Goal: Information Seeking & Learning: Learn about a topic

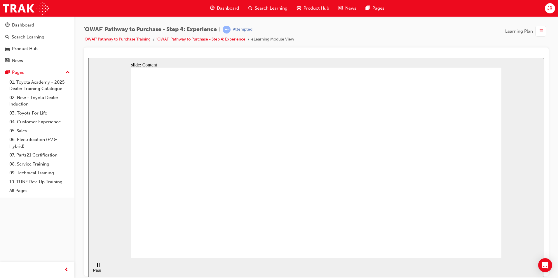
click at [96, 268] on div "Pause (Ctrl+Alt+P)" at bounding box center [98, 272] width 10 height 9
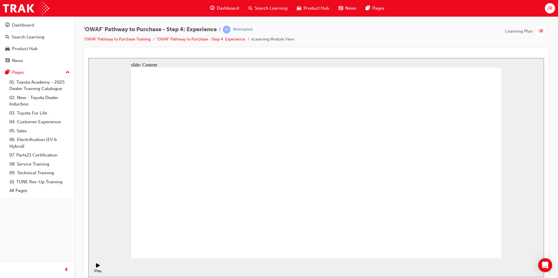
click at [96, 267] on icon "Play (Ctrl+Alt+P)" at bounding box center [98, 265] width 4 height 4
click at [236, 36] on ul "'OWAF' Pathway to Purchase Training 'OWAF' Pathway to Purchase - Step 4: Experi…" at bounding box center [189, 39] width 210 height 7
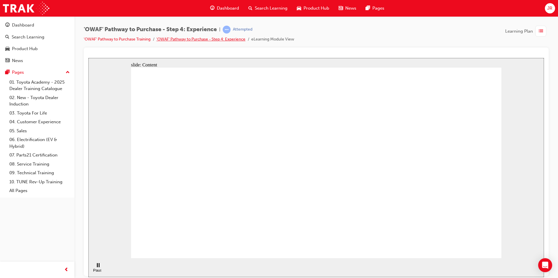
click at [236, 40] on link "'OWAF' Pathway to Purchase - Step 4: Experience" at bounding box center [200, 39] width 89 height 5
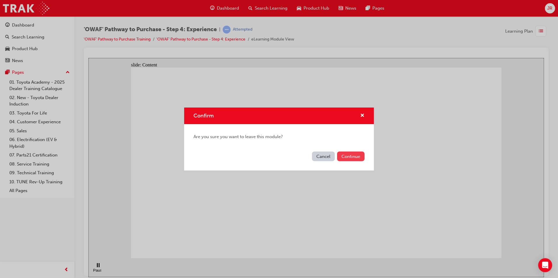
click at [350, 155] on button "Continue" at bounding box center [350, 157] width 27 height 10
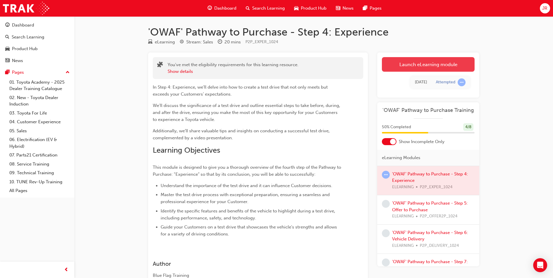
click at [406, 64] on link "Launch eLearning module" at bounding box center [428, 64] width 93 height 15
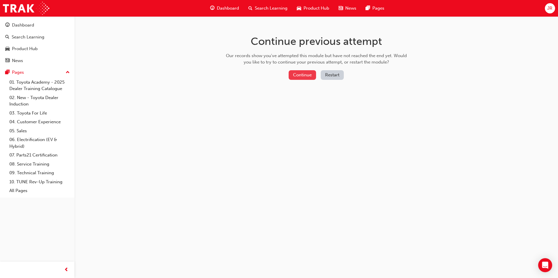
click at [309, 75] on button "Continue" at bounding box center [301, 75] width 27 height 10
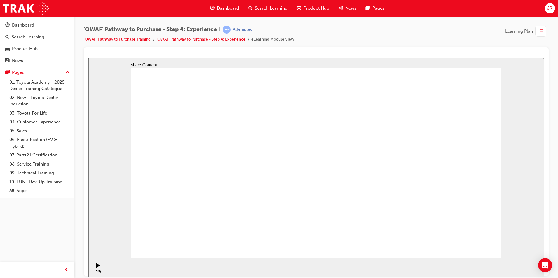
drag, startPoint x: 456, startPoint y: 253, endPoint x: 468, endPoint y: 240, distance: 17.3
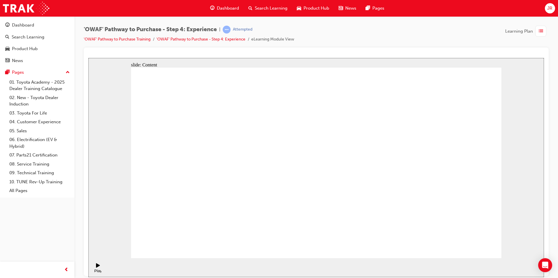
checkbox input "true"
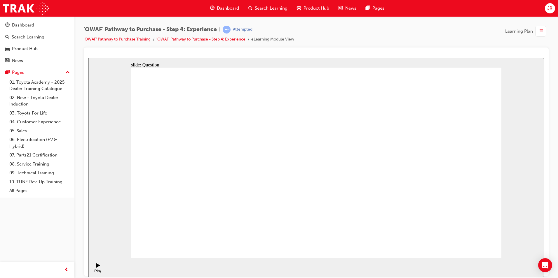
checkbox input "true"
drag, startPoint x: 450, startPoint y: 176, endPoint x: 211, endPoint y: 200, distance: 239.2
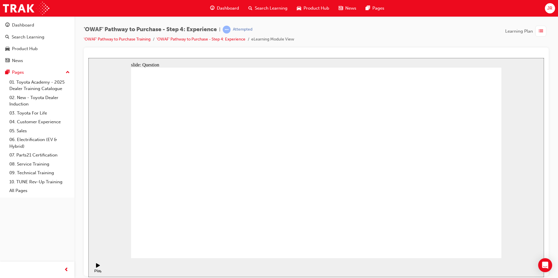
drag, startPoint x: 449, startPoint y: 196, endPoint x: 235, endPoint y: 202, distance: 213.9
drag, startPoint x: 450, startPoint y: 206, endPoint x: 337, endPoint y: 216, distance: 113.1
drag, startPoint x: 451, startPoint y: 200, endPoint x: 238, endPoint y: 210, distance: 213.8
drag, startPoint x: 444, startPoint y: 205, endPoint x: 336, endPoint y: 212, distance: 108.7
drag, startPoint x: 447, startPoint y: 205, endPoint x: 331, endPoint y: 219, distance: 117.4
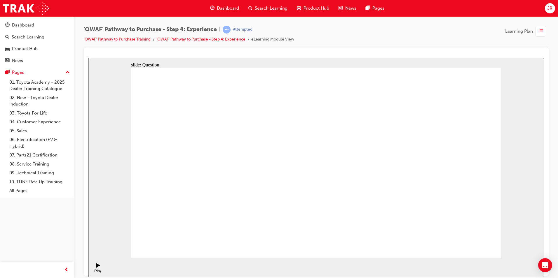
drag, startPoint x: 452, startPoint y: 207, endPoint x: 216, endPoint y: 227, distance: 236.5
drag, startPoint x: 441, startPoint y: 209, endPoint x: 224, endPoint y: 220, distance: 217.3
drag, startPoint x: 457, startPoint y: 183, endPoint x: 226, endPoint y: 197, distance: 230.6
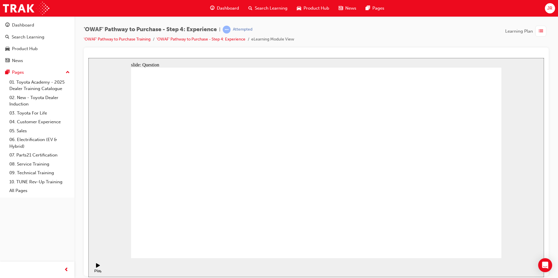
drag, startPoint x: 448, startPoint y: 192, endPoint x: 224, endPoint y: 202, distance: 224.3
drag, startPoint x: 448, startPoint y: 195, endPoint x: 346, endPoint y: 206, distance: 102.4
drag, startPoint x: 437, startPoint y: 195, endPoint x: 209, endPoint y: 209, distance: 229.1
drag, startPoint x: 445, startPoint y: 191, endPoint x: 212, endPoint y: 205, distance: 232.9
drag, startPoint x: 437, startPoint y: 194, endPoint x: 323, endPoint y: 208, distance: 114.6
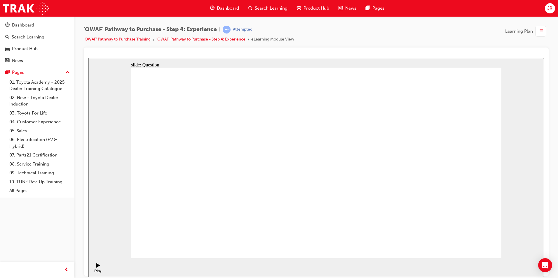
drag, startPoint x: 440, startPoint y: 192, endPoint x: 205, endPoint y: 208, distance: 235.1
drag, startPoint x: 443, startPoint y: 192, endPoint x: 226, endPoint y: 212, distance: 218.0
drag, startPoint x: 312, startPoint y: 219, endPoint x: 392, endPoint y: 163, distance: 98.1
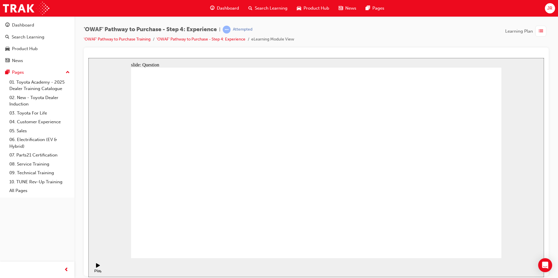
drag, startPoint x: 352, startPoint y: 219, endPoint x: 311, endPoint y: 164, distance: 68.9
drag, startPoint x: 473, startPoint y: 218, endPoint x: 433, endPoint y: 161, distance: 69.1
drag, startPoint x: 386, startPoint y: 224, endPoint x: 469, endPoint y: 166, distance: 101.4
drag, startPoint x: 435, startPoint y: 224, endPoint x: 353, endPoint y: 169, distance: 98.6
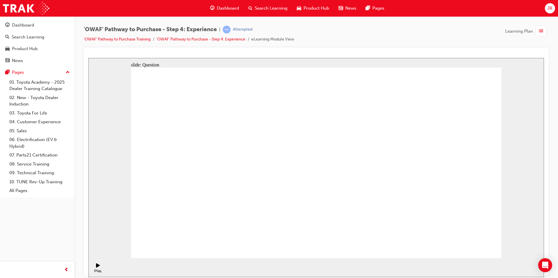
drag, startPoint x: 230, startPoint y: 225, endPoint x: 281, endPoint y: 144, distance: 95.2
drag, startPoint x: 316, startPoint y: 205, endPoint x: 408, endPoint y: 142, distance: 111.2
drag, startPoint x: 384, startPoint y: 224, endPoint x: 403, endPoint y: 161, distance: 65.1
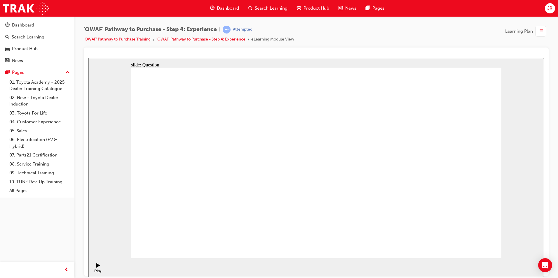
radio input "true"
